Goal: Transaction & Acquisition: Purchase product/service

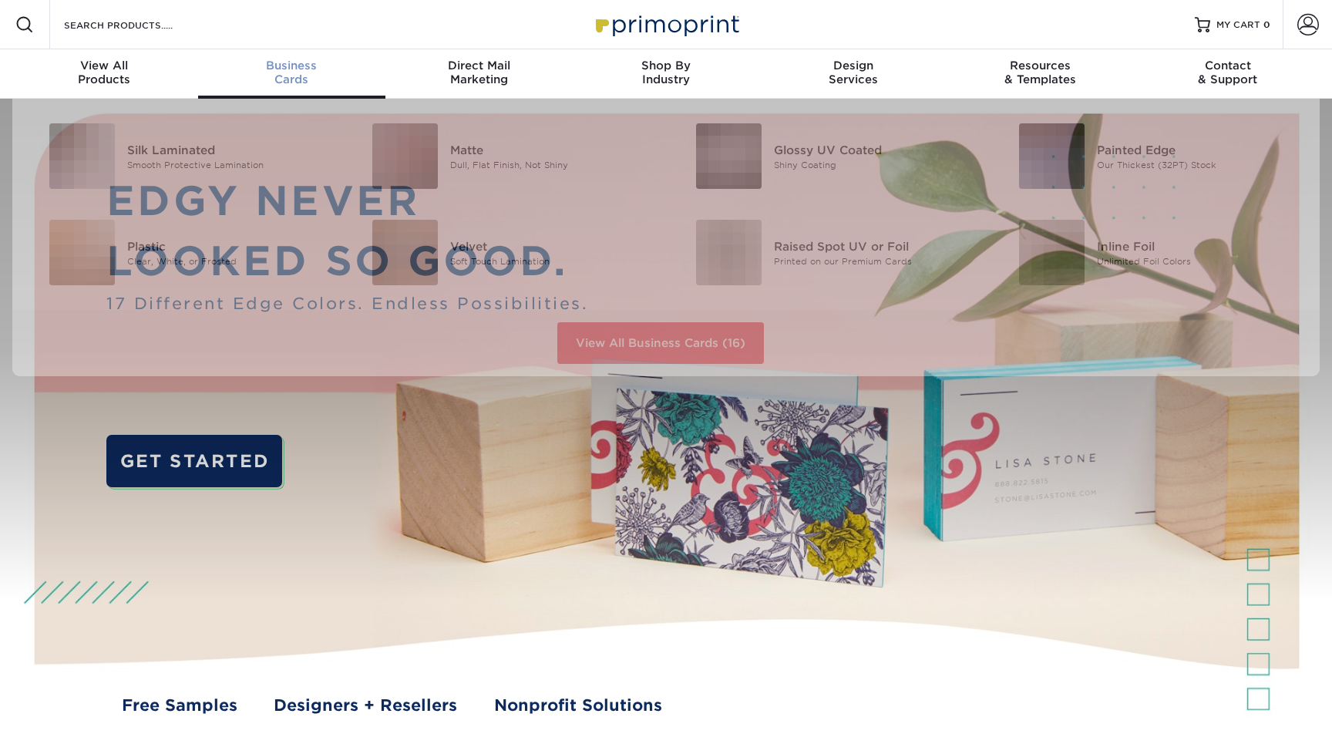
click at [296, 77] on div "Business Cards" at bounding box center [291, 73] width 187 height 28
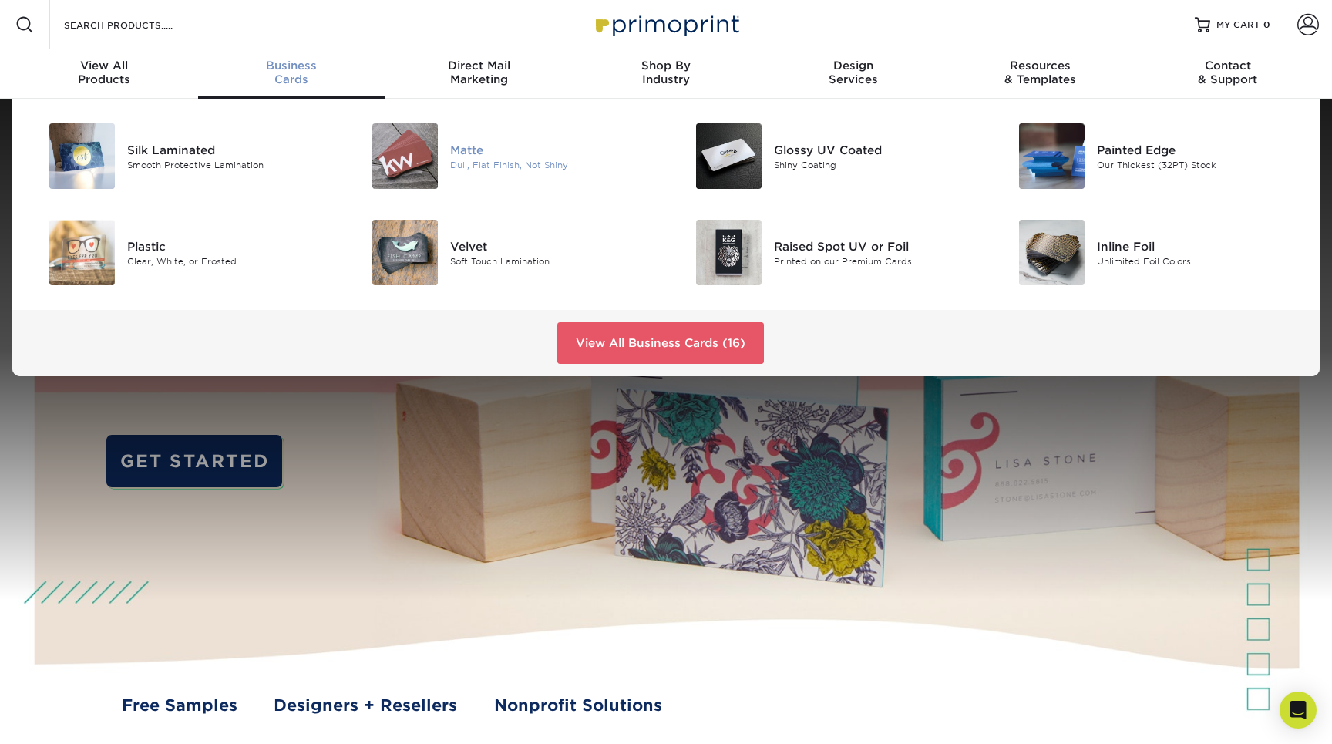
click at [389, 155] on img at bounding box center [405, 156] width 66 height 66
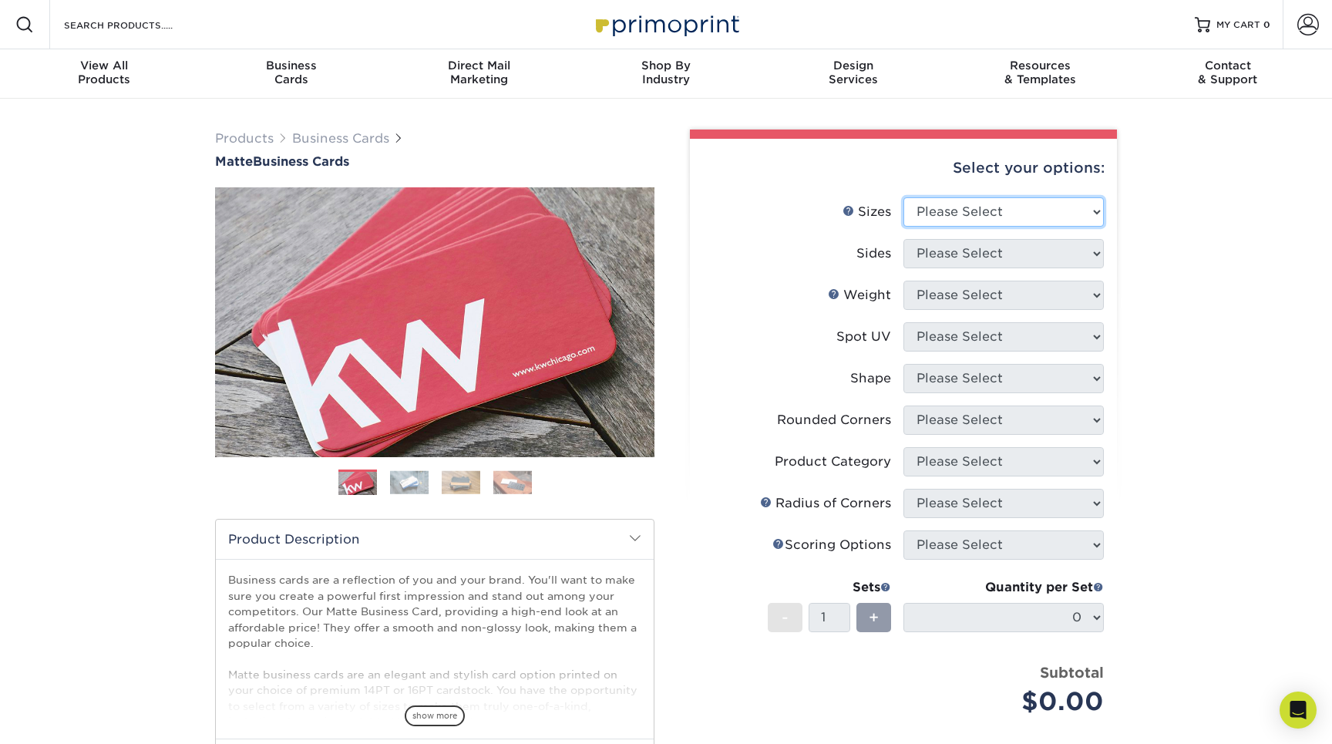
click at [1040, 214] on select "Please Select 1.5" x 3.5" - Mini 1.75" x 3.5" - Mini 2" x 2" - Square 2" x 3" -…" at bounding box center [1004, 211] width 200 height 29
select select "2.00x3.50"
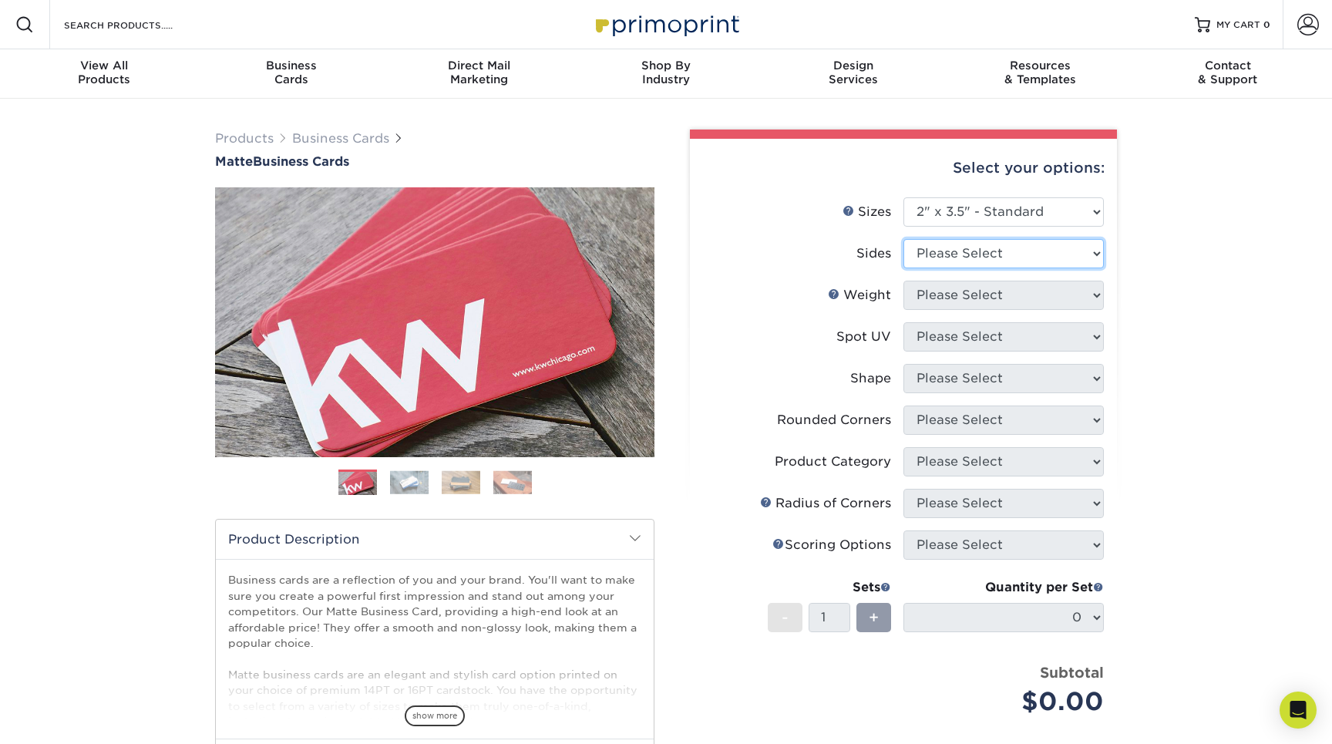
click at [1035, 254] on select "Please Select Print Both Sides Print Front Only" at bounding box center [1004, 253] width 200 height 29
select select "13abbda7-1d64-4f25-8bb2-c179b224825d"
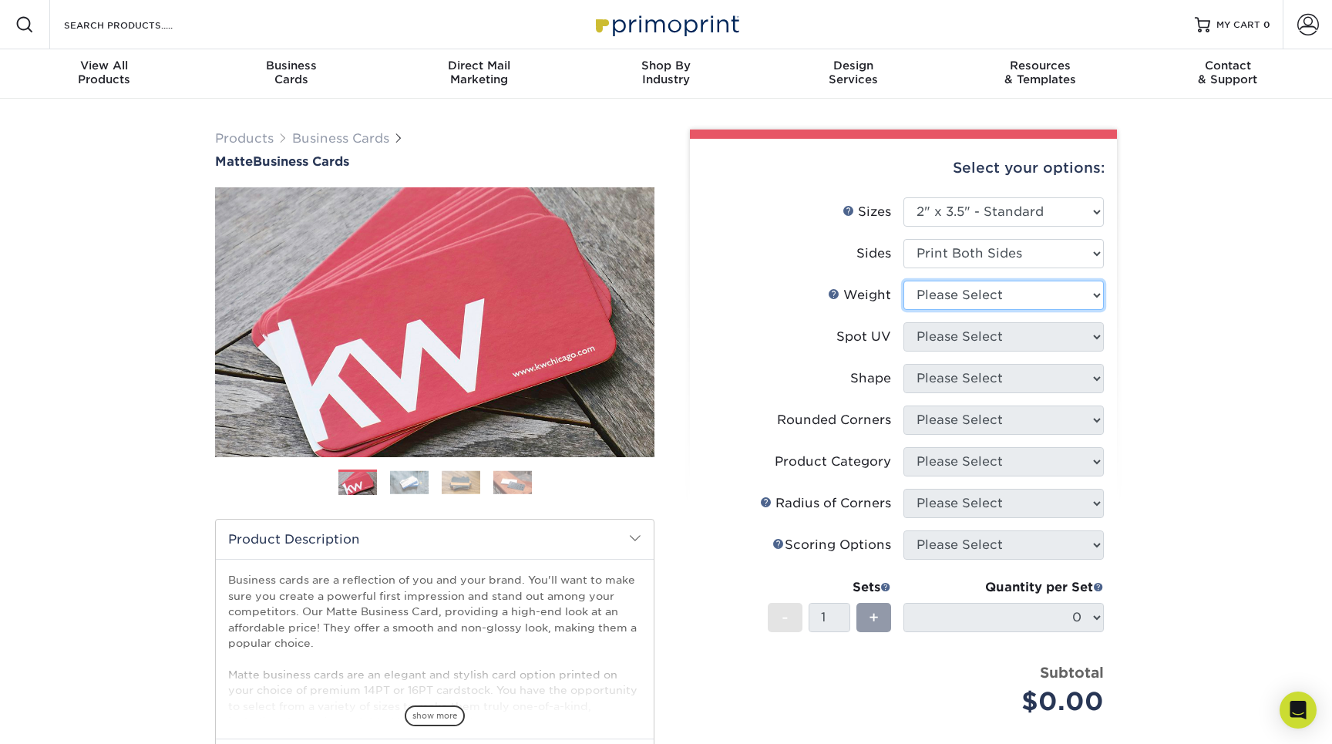
click at [1035, 288] on select "Please Select 16PT 14PT" at bounding box center [1004, 295] width 200 height 29
select select "16PT"
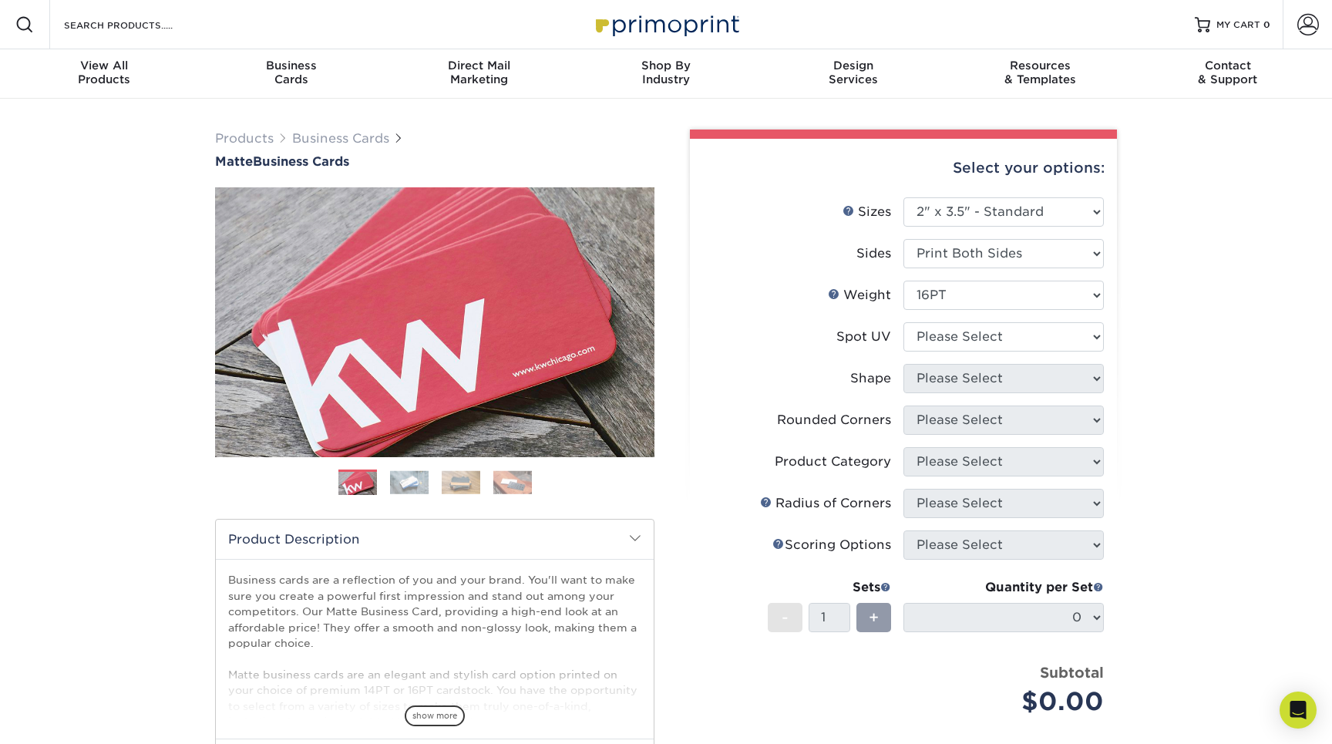
drag, startPoint x: 1001, startPoint y: 482, endPoint x: 989, endPoint y: 453, distance: 30.8
click at [1001, 480] on li "Product Category Please Select" at bounding box center [903, 468] width 401 height 42
click at [963, 342] on select "Please Select No Spot UV Front and Back (Both Sides) Front Only Back Only" at bounding box center [1004, 336] width 200 height 29
select select "3"
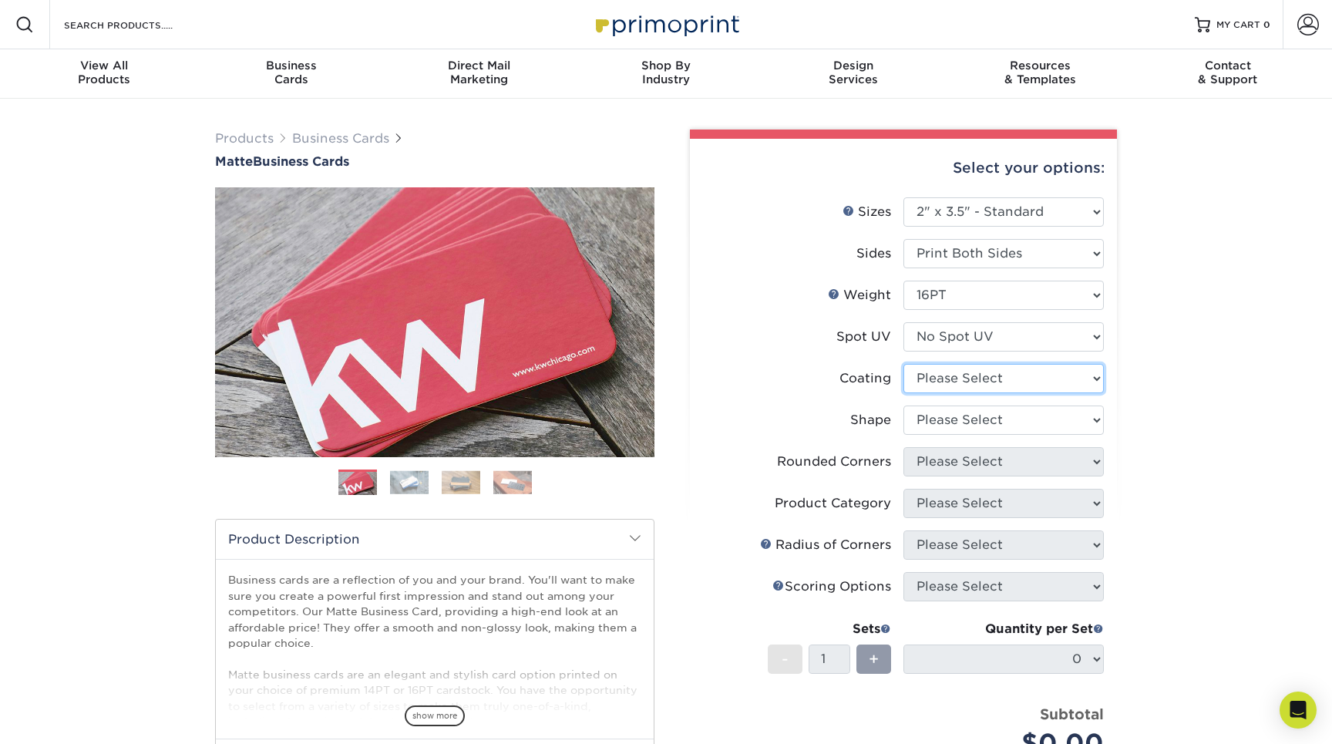
click at [981, 381] on select at bounding box center [1004, 378] width 200 height 29
select select "121bb7b5-3b4d-429f-bd8d-bbf80e953313"
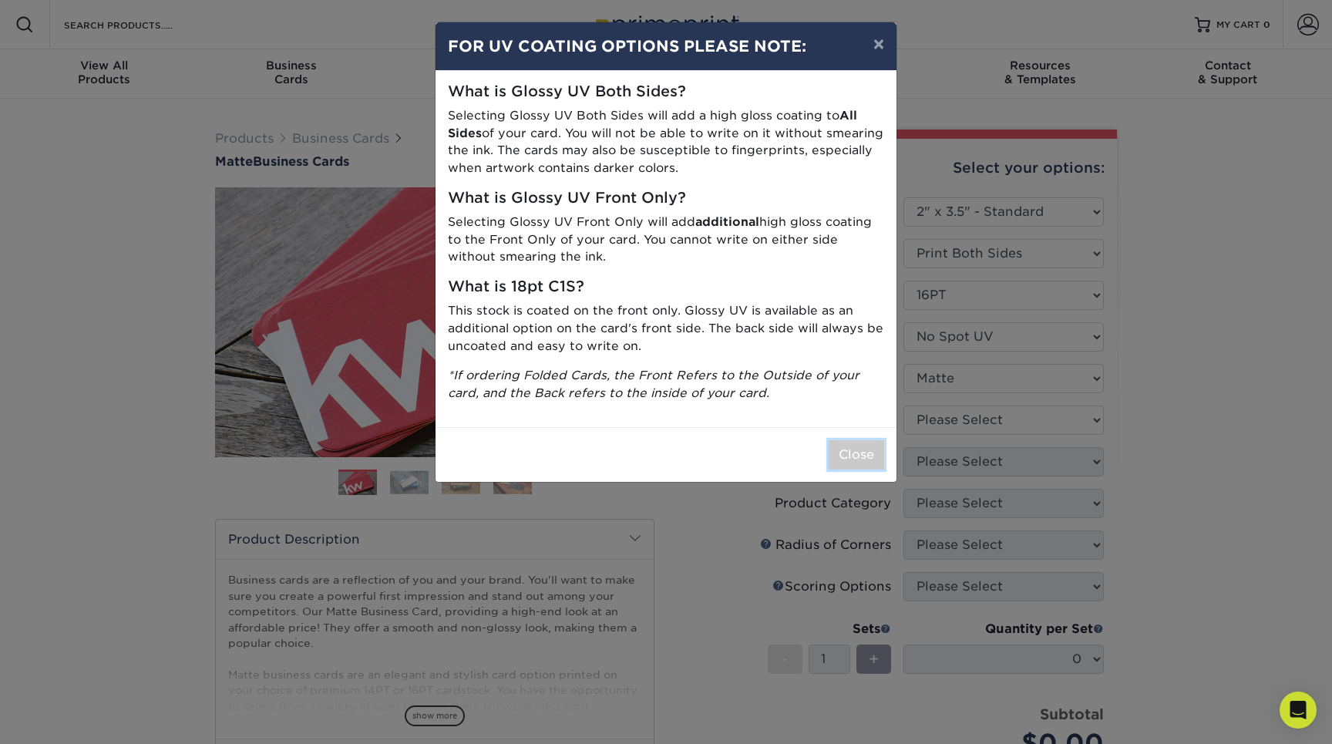
click at [853, 453] on button "Close" at bounding box center [857, 454] width 56 height 29
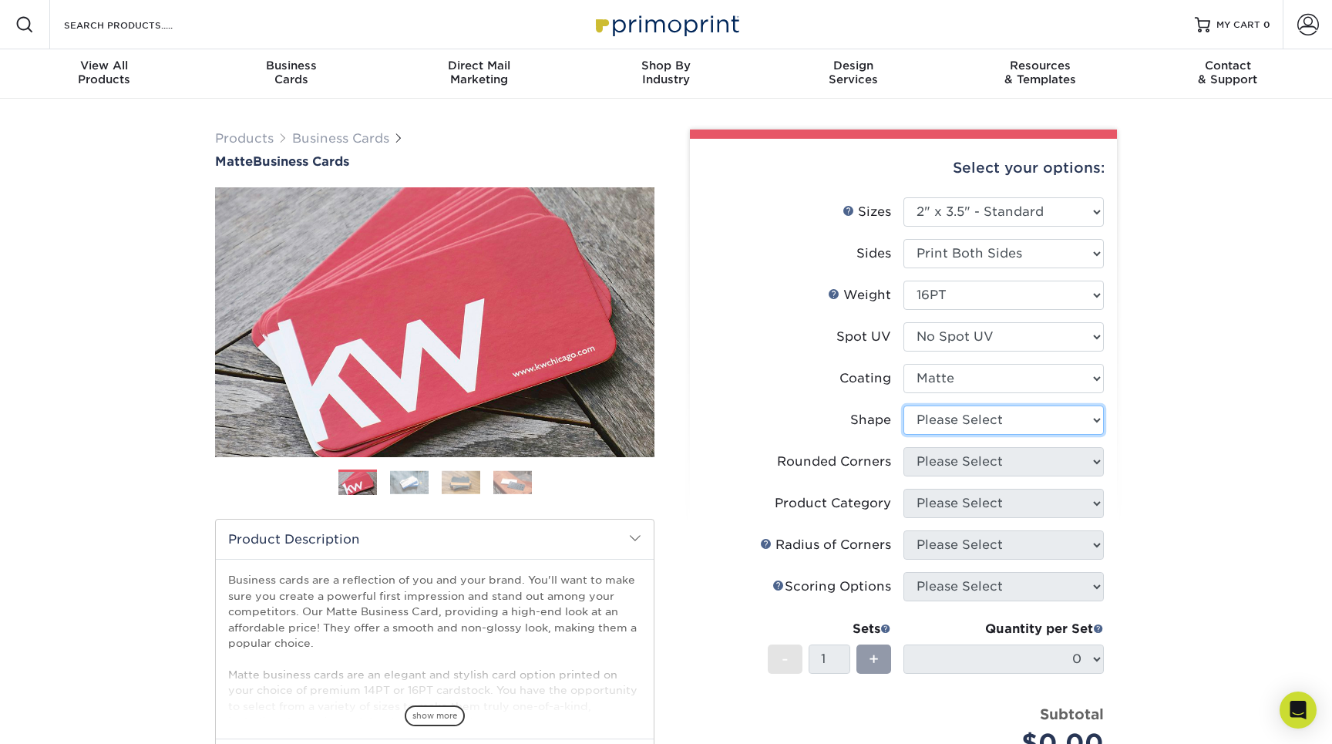
click at [988, 422] on select "Please Select Standard Oval" at bounding box center [1004, 420] width 200 height 29
select select "standard"
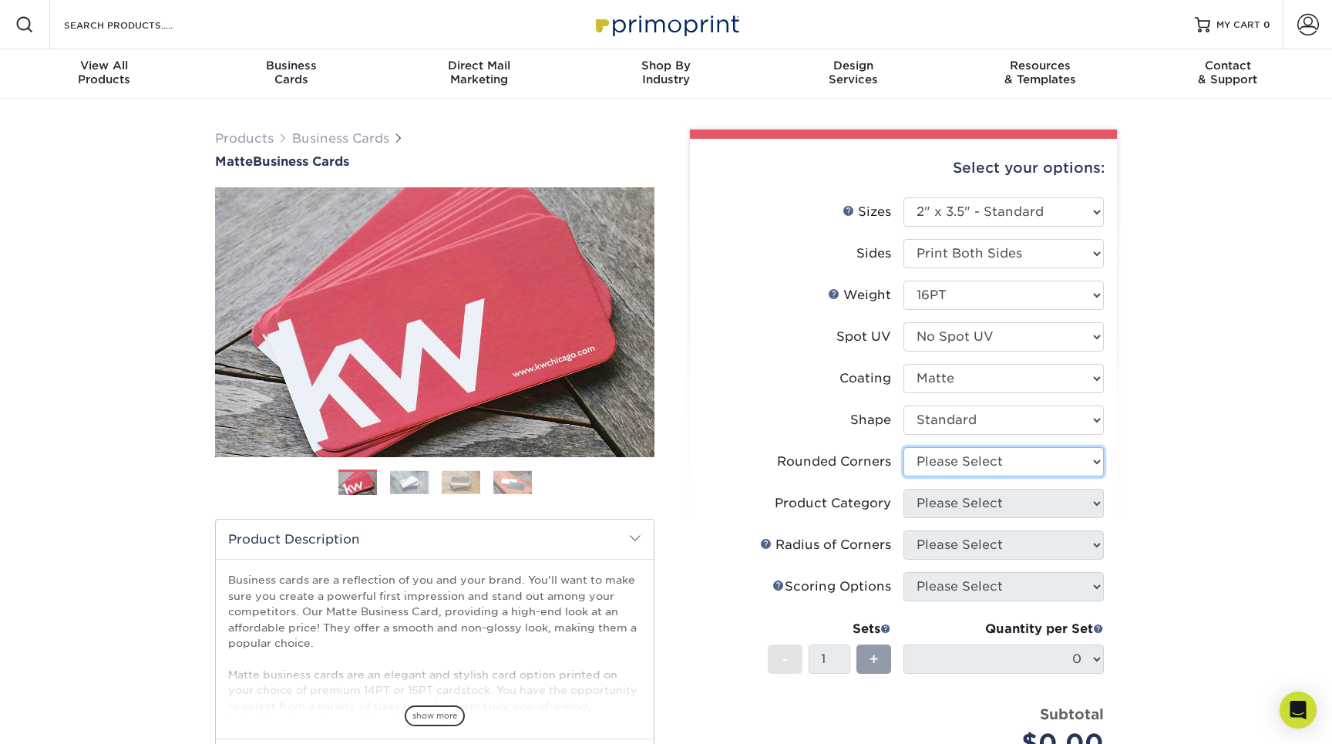
click at [989, 459] on select "Please Select Yes - Round 2 Corners Yes - Round 4 Corners No" at bounding box center [1004, 461] width 200 height 29
select select "0"
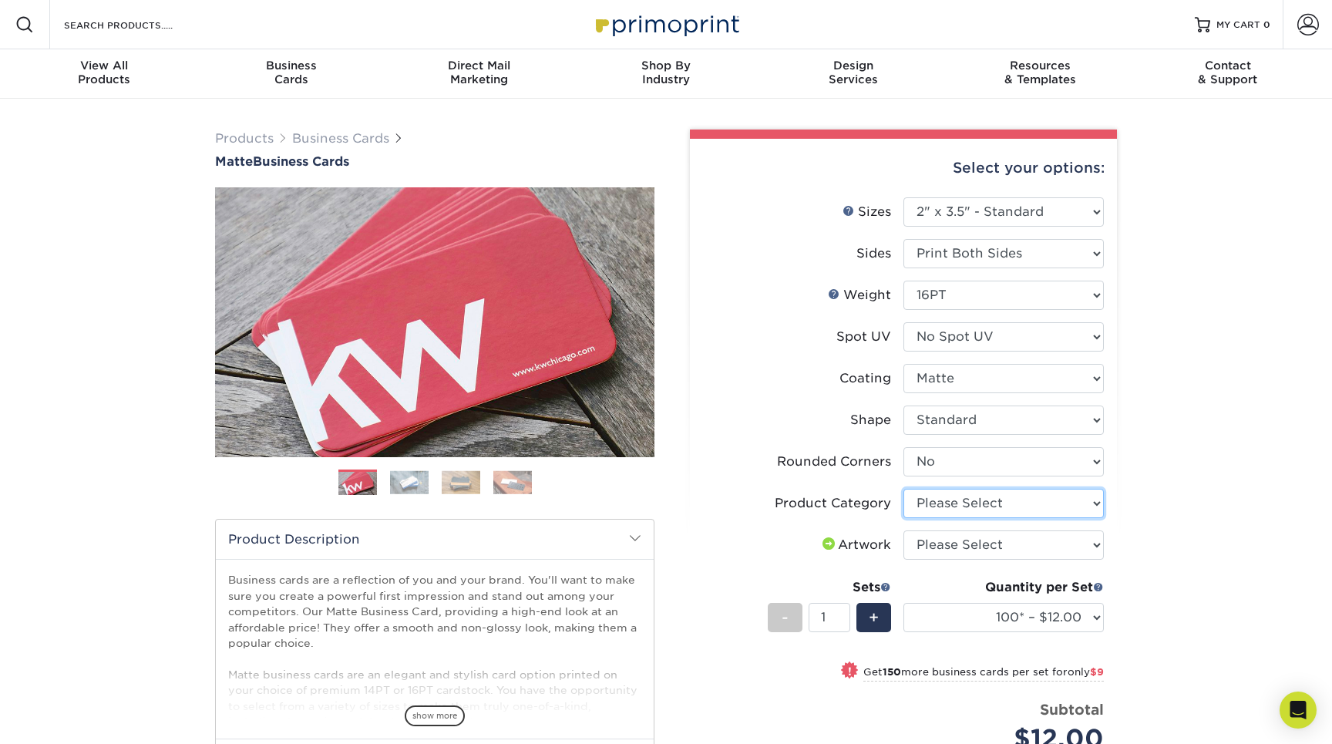
click at [993, 507] on select "Please Select Business Cards" at bounding box center [1004, 503] width 200 height 29
select select "3b5148f1-0588-4f88-a218-97bcfdce65c1"
click at [999, 540] on select "Please Select I will upload files I need a design - $100" at bounding box center [1004, 544] width 200 height 29
select select "upload"
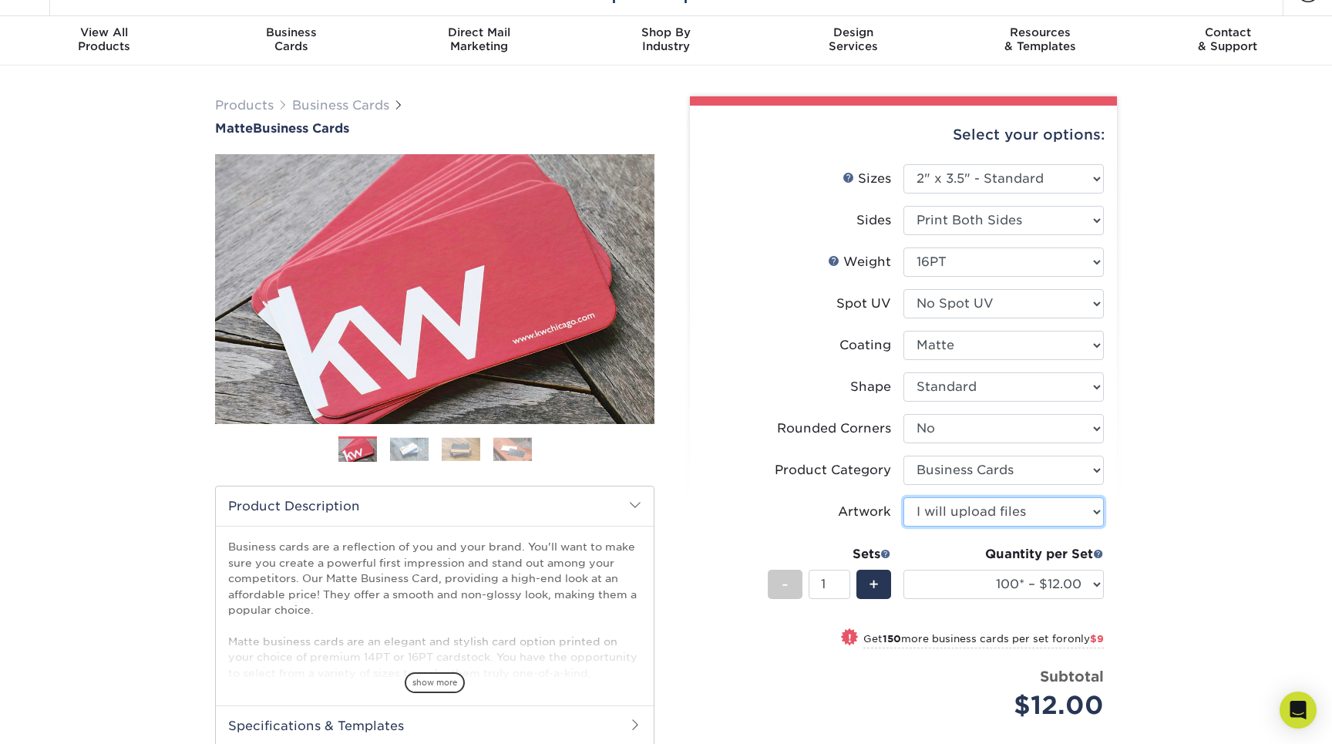
scroll to position [34, 0]
click at [1087, 578] on select "100* – $12.00 250* – $21.00 500 – $42.00 1000 – $53.00 2500 – $95.00 5000 – $18…" at bounding box center [1004, 583] width 200 height 29
select select "500 – $42.00"
click at [504, 451] on img at bounding box center [512, 448] width 39 height 24
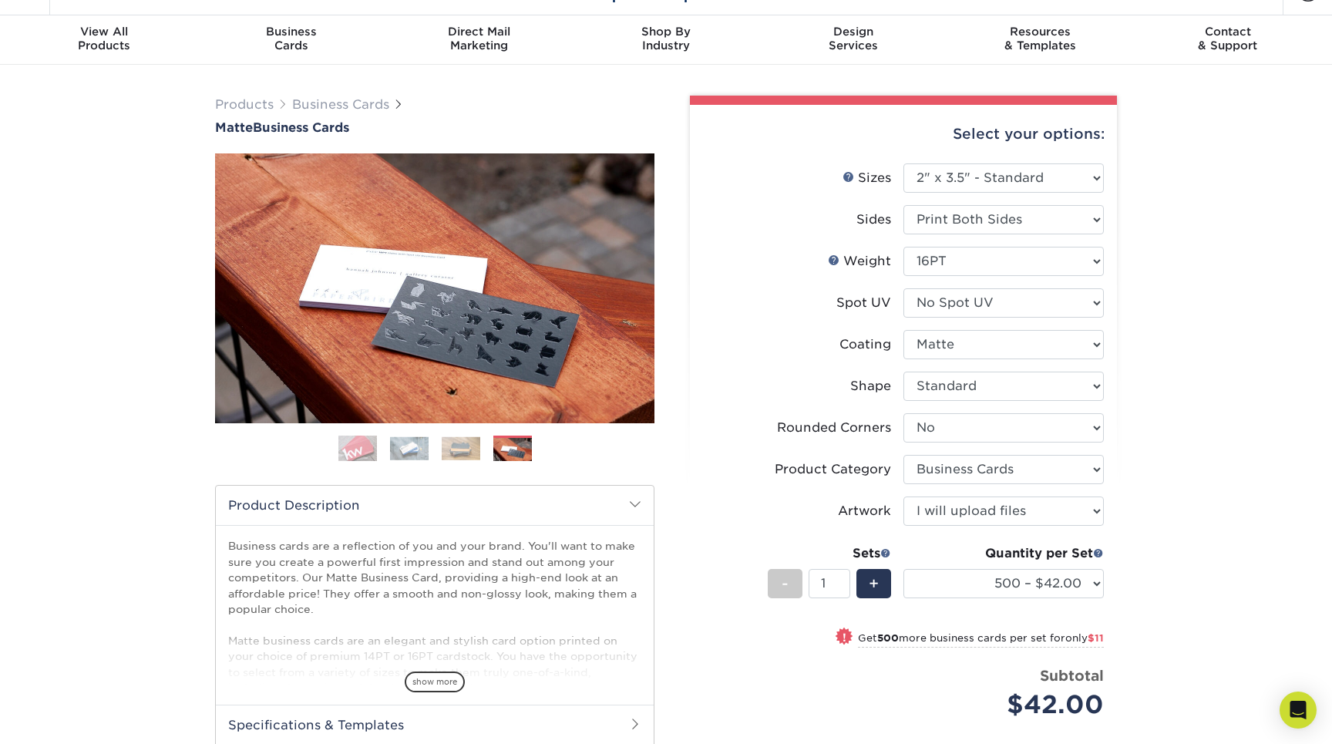
click at [455, 447] on img at bounding box center [461, 448] width 39 height 24
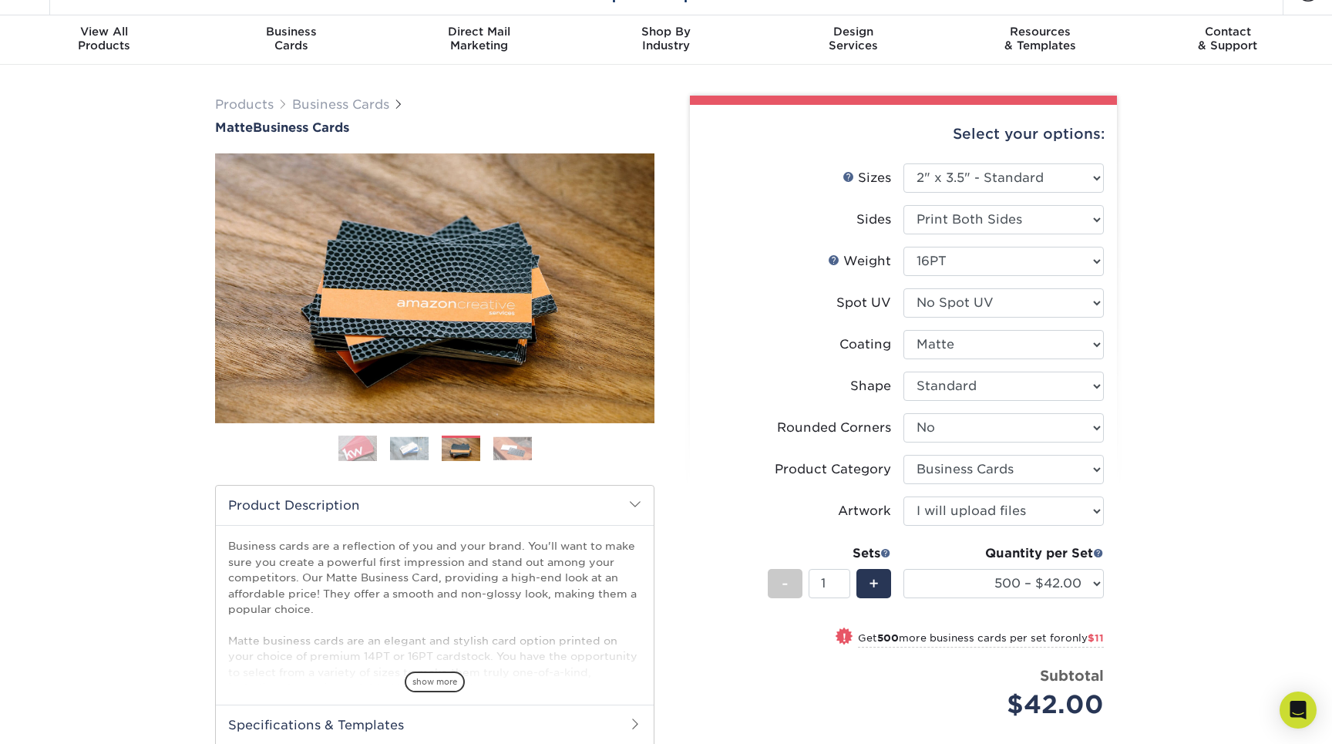
click at [416, 446] on img at bounding box center [409, 448] width 39 height 24
